Goal: Transaction & Acquisition: Purchase product/service

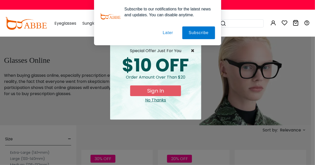
click at [194, 51] on span "×" at bounding box center [193, 51] width 6 height 6
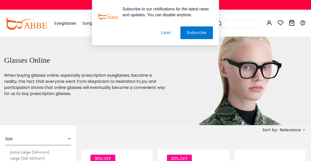
click at [160, 63] on h1 "Glasses Online" at bounding box center [85, 60] width 162 height 9
click at [164, 34] on button "Later" at bounding box center [165, 32] width 23 height 13
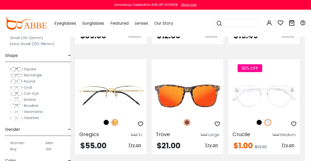
scroll to position [676, 6]
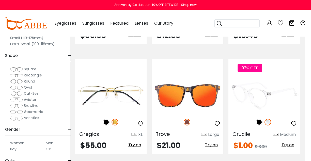
drag, startPoint x: 252, startPoint y: 106, endPoint x: 251, endPoint y: 115, distance: 8.7
click at [251, 115] on div at bounding box center [263, 92] width 71 height 54
click at [251, 96] on img at bounding box center [263, 95] width 71 height 36
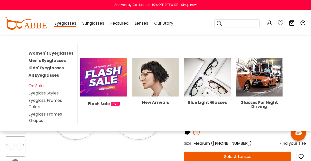
click at [64, 24] on span "Eyeglasses" at bounding box center [65, 23] width 22 height 6
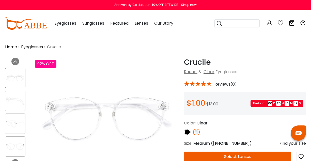
click at [70, 25] on span "Eyeglasses" at bounding box center [65, 23] width 22 height 6
click at [64, 23] on span "Eyeglasses" at bounding box center [65, 23] width 22 height 6
click at [77, 24] on div "Eyeglasses Women's Eyeglasses Men's Eyeglasses Kids' Eyeglasses All Eyeglasses …" at bounding box center [111, 23] width 124 height 25
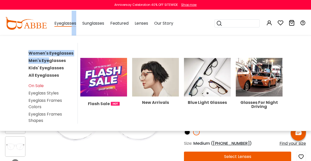
drag, startPoint x: 71, startPoint y: 24, endPoint x: 49, endPoint y: 61, distance: 43.0
click at [54, 36] on div "Eyeglasses Women's Eyeglasses Men's Eyeglasses Kids' Eyeglasses All Eyeglasses …" at bounding box center [65, 23] width 22 height 25
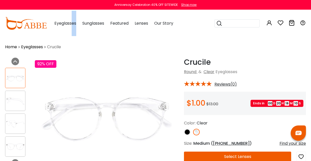
drag, startPoint x: 49, startPoint y: 61, endPoint x: 72, endPoint y: 14, distance: 52.2
click at [72, 14] on div "Eyeglasses Women's Eyeglasses Men's Eyeglasses Kids' Eyeglasses All Eyeglasses …" at bounding box center [65, 23] width 22 height 25
click at [70, 24] on span "Eyeglasses" at bounding box center [65, 23] width 22 height 6
click at [61, 22] on span "Eyeglasses" at bounding box center [65, 23] width 22 height 6
click at [72, 27] on div "Eyeglasses Women's Eyeglasses Men's Eyeglasses Kids' Eyeglasses All Eyeglasses …" at bounding box center [65, 23] width 22 height 25
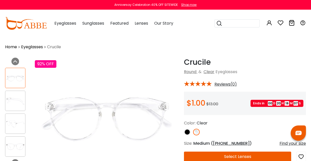
click at [59, 23] on span "Eyeglasses" at bounding box center [65, 23] width 22 height 6
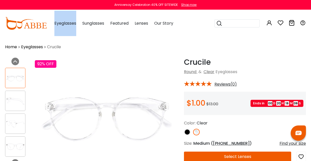
click at [59, 23] on span "Eyeglasses" at bounding box center [65, 23] width 22 height 6
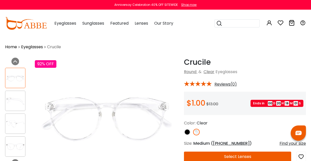
click at [59, 23] on span "Eyeglasses" at bounding box center [65, 23] width 22 height 6
click at [64, 27] on div "Eyeglasses Women's Eyeglasses Men's Eyeglasses Kids' Eyeglasses All Eyeglasses …" at bounding box center [65, 23] width 22 height 25
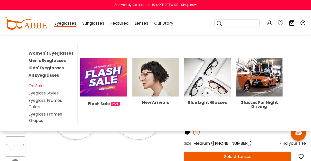
click at [56, 66] on link "Kids' Eyeglasses" at bounding box center [45, 68] width 35 height 6
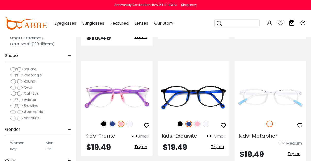
scroll to position [879, 0]
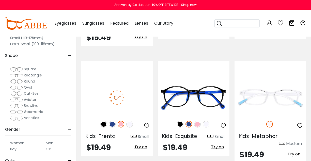
click at [121, 121] on img at bounding box center [121, 124] width 7 height 7
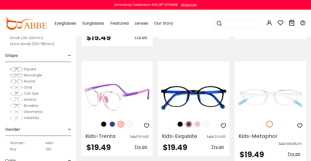
click at [132, 121] on img at bounding box center [129, 124] width 7 height 7
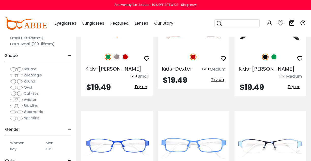
scroll to position [1147, 0]
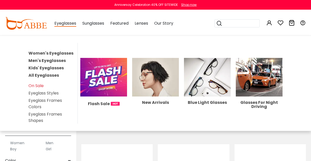
click at [54, 54] on link "Women's Eyeglasses" at bounding box center [50, 53] width 45 height 6
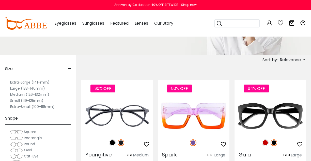
scroll to position [70, 0]
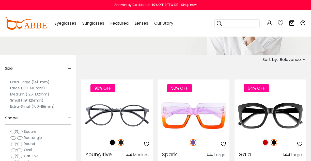
click at [15, 100] on label "Small (119-125mm)" at bounding box center [26, 100] width 33 height 6
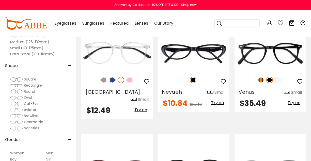
scroll to position [808, 0]
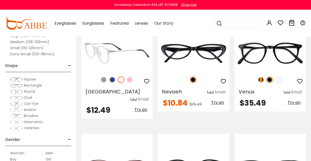
click at [129, 81] on img at bounding box center [129, 79] width 7 height 7
click at [108, 57] on img at bounding box center [116, 53] width 71 height 36
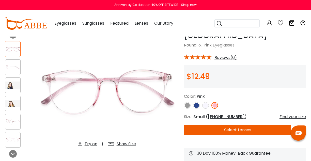
scroll to position [26, 0]
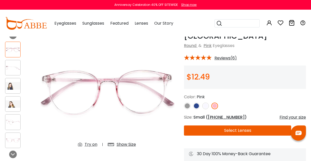
click at [14, 66] on img at bounding box center [12, 68] width 15 height 8
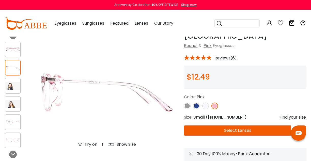
click at [11, 53] on img at bounding box center [12, 50] width 15 height 8
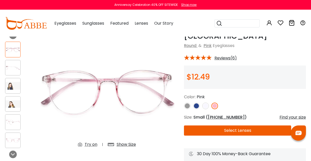
click at [14, 129] on div at bounding box center [12, 121] width 15 height 15
click at [14, 126] on img at bounding box center [12, 122] width 15 height 8
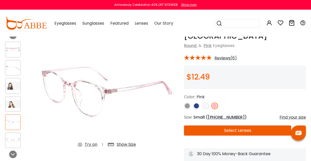
click at [13, 146] on div at bounding box center [12, 140] width 15 height 15
click at [17, 62] on div at bounding box center [12, 67] width 15 height 15
click at [92, 146] on div "Try on" at bounding box center [91, 144] width 13 height 6
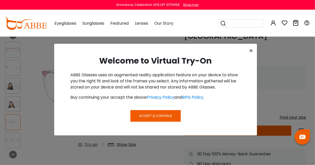
click at [161, 116] on span "Accept & Continue" at bounding box center [155, 115] width 33 height 5
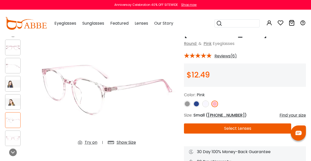
scroll to position [28, 0]
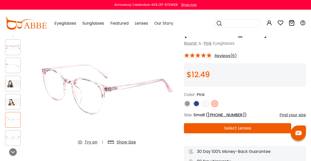
click at [128, 144] on div "Show Size" at bounding box center [126, 142] width 19 height 6
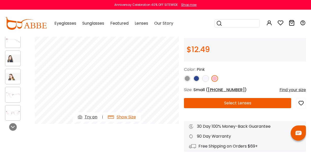
scroll to position [47, 0]
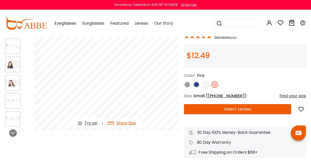
click at [130, 131] on div "Try on Show Size Try on" at bounding box center [106, 76] width 149 height 132
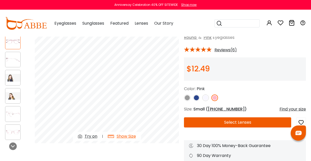
scroll to position [34, 0]
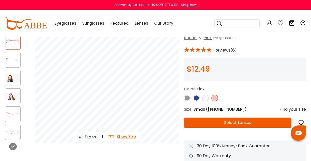
click at [244, 123] on button "Select Lenses" at bounding box center [237, 123] width 107 height 10
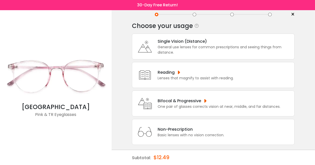
scroll to position [17, 0]
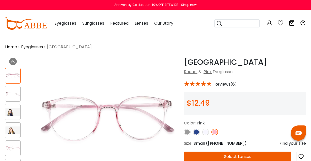
click at [15, 99] on div at bounding box center [12, 93] width 15 height 15
click at [10, 93] on img at bounding box center [12, 94] width 15 height 8
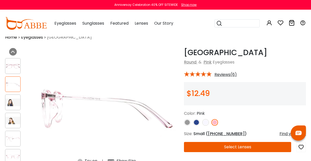
scroll to position [10, 0]
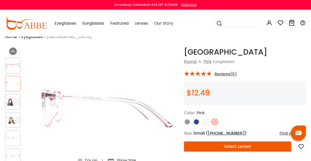
drag, startPoint x: 10, startPoint y: 103, endPoint x: 16, endPoint y: 121, distance: 19.1
drag, startPoint x: 16, startPoint y: 121, endPoint x: 15, endPoint y: 132, distance: 10.5
drag, startPoint x: 15, startPoint y: 132, endPoint x: 88, endPoint y: 144, distance: 73.9
click at [88, 144] on img at bounding box center [107, 107] width 144 height 120
drag, startPoint x: 208, startPoint y: 124, endPoint x: 196, endPoint y: 121, distance: 12.2
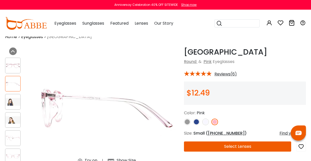
click at [196, 121] on img at bounding box center [196, 122] width 7 height 7
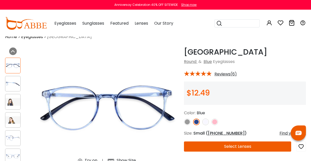
click at [215, 122] on img at bounding box center [214, 122] width 7 height 7
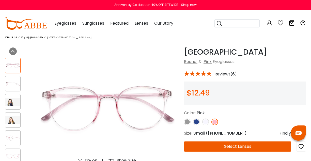
click at [242, 148] on button "Select Lenses" at bounding box center [237, 146] width 107 height 10
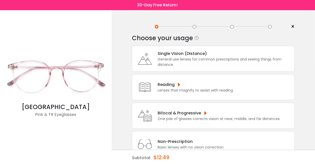
click at [189, 60] on div "General use lenses for common prescriptions and seeing things from distance." at bounding box center [224, 62] width 134 height 11
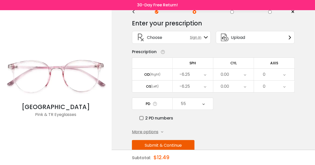
scroll to position [25, 0]
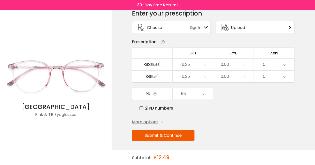
drag, startPoint x: 166, startPoint y: 136, endPoint x: 154, endPoint y: 136, distance: 11.9
click at [154, 136] on button "Submit & Continue" at bounding box center [163, 135] width 62 height 11
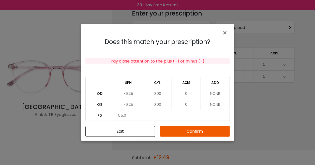
click at [197, 131] on button "Confirm" at bounding box center [195, 131] width 70 height 11
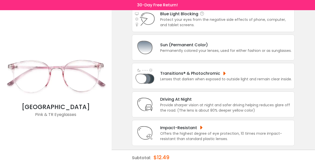
scroll to position [68, 0]
click at [202, 75] on div "Transitions® & Photochromic" at bounding box center [226, 73] width 132 height 6
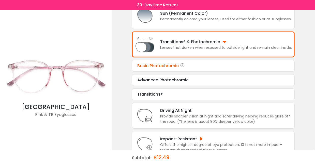
scroll to position [99, 0]
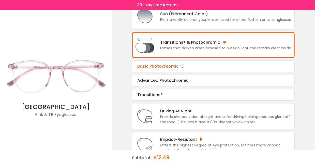
click at [169, 68] on div "Basic Photochromic" at bounding box center [213, 66] width 152 height 6
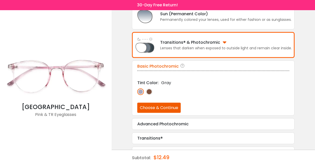
click at [151, 90] on img at bounding box center [149, 91] width 7 height 7
click at [171, 107] on button "Choose & Continue" at bounding box center [158, 108] width 43 height 10
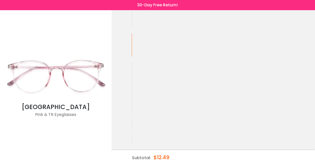
scroll to position [0, 0]
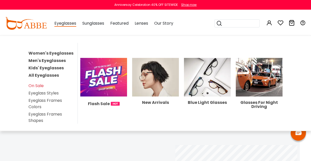
scroll to position [101, 6]
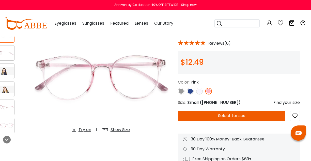
scroll to position [41, 6]
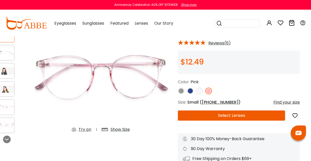
drag, startPoint x: 216, startPoint y: 117, endPoint x: 199, endPoint y: 108, distance: 19.1
click at [199, 108] on div "Denmark Pink Round & Pink Eyeglasses *** Reviews(6) $12.49" at bounding box center [239, 91] width 122 height 148
click at [200, 111] on button "Select Lenses" at bounding box center [231, 115] width 107 height 10
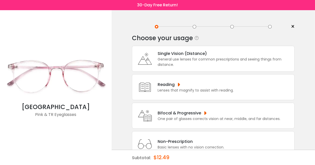
click at [193, 60] on div "General use lenses for common prescriptions and seeing things from distance." at bounding box center [224, 62] width 134 height 11
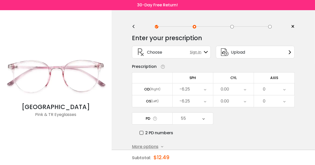
scroll to position [25, 0]
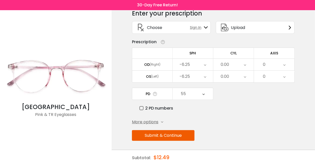
click at [176, 130] on button "Submit & Continue" at bounding box center [163, 135] width 62 height 11
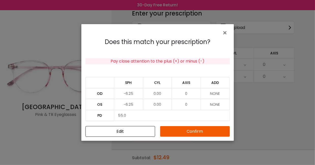
click at [191, 132] on button "Confirm" at bounding box center [195, 131] width 70 height 11
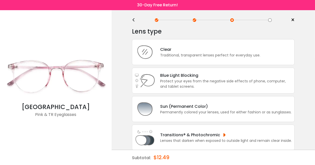
scroll to position [0, 0]
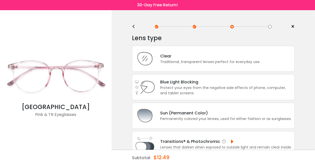
click at [213, 137] on div "Transitions® & Photochromic Lenses that darken when exposed to outside light an…" at bounding box center [213, 144] width 163 height 26
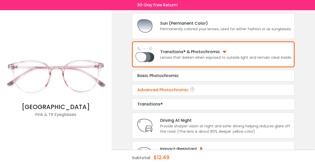
scroll to position [90, 0]
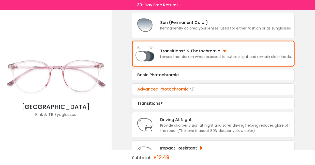
click at [164, 85] on div "Advanced Photochromic Tint Color: Choose & Continue" at bounding box center [213, 89] width 163 height 12
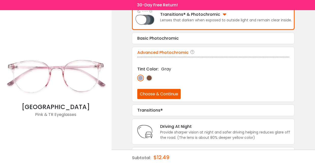
scroll to position [127, 0]
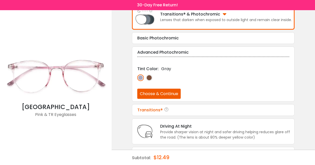
click at [154, 108] on div "Transitions®" at bounding box center [213, 110] width 152 height 6
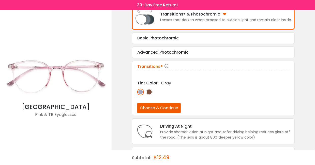
click at [151, 89] on img at bounding box center [149, 92] width 7 height 7
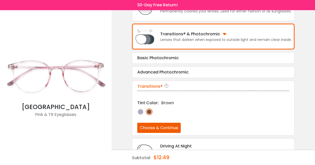
click at [168, 125] on button "Choose & Continue" at bounding box center [158, 128] width 43 height 10
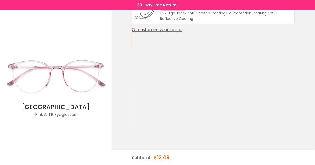
scroll to position [0, 0]
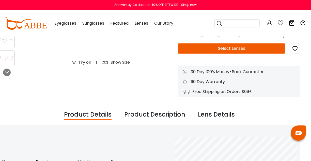
scroll to position [109, 6]
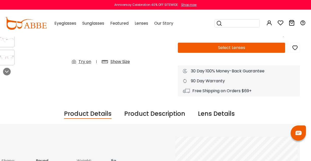
drag, startPoint x: 228, startPoint y: 43, endPoint x: 203, endPoint y: 48, distance: 25.5
click at [203, 48] on button "Select Lenses" at bounding box center [231, 48] width 107 height 10
